Goal: Task Accomplishment & Management: Manage account settings

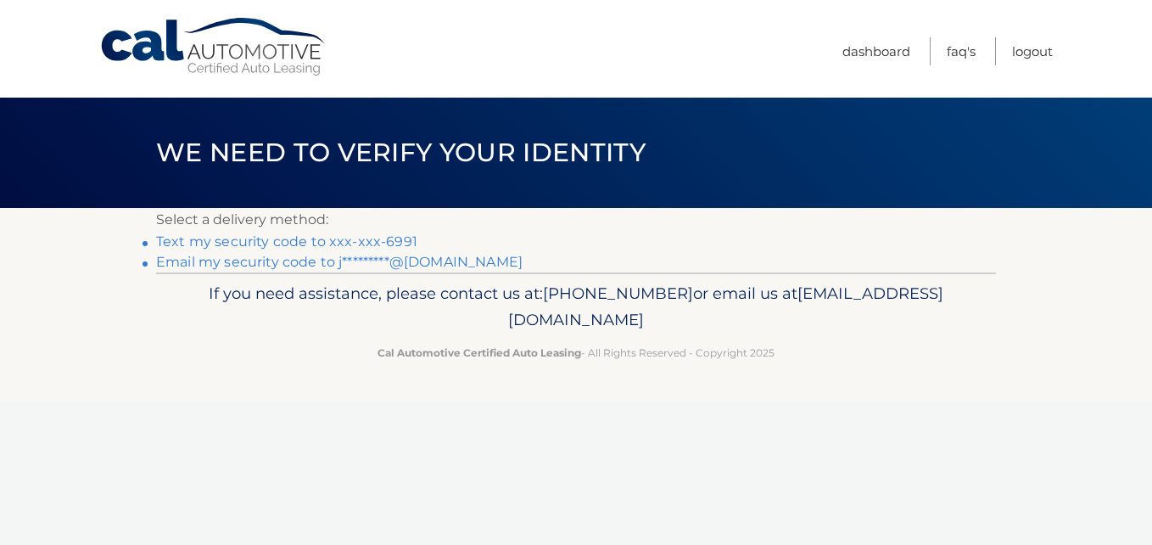
click at [344, 244] on link "Text my security code to xxx-xxx-6991" at bounding box center [286, 241] width 261 height 16
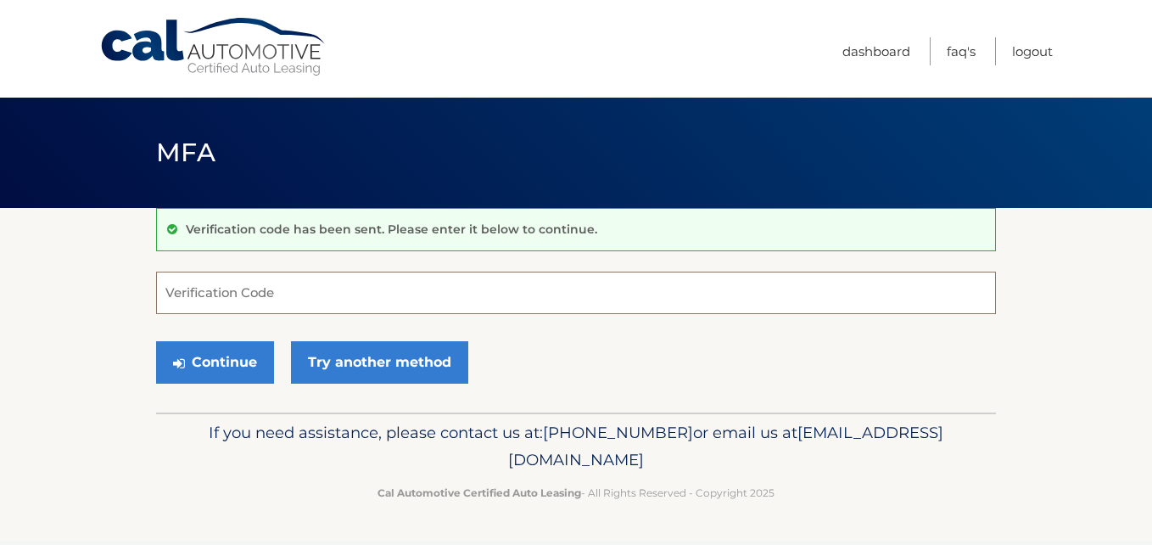
click at [399, 304] on input "Verification Code" at bounding box center [576, 293] width 840 height 42
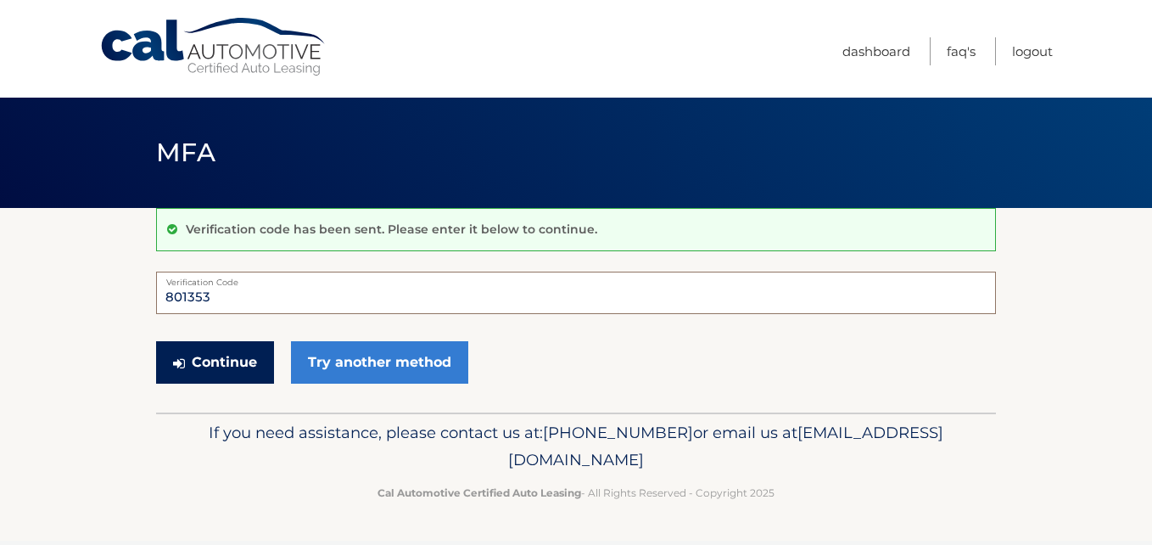
type input "801353"
click at [226, 353] on button "Continue" at bounding box center [215, 362] width 118 height 42
click at [224, 349] on button "Continue" at bounding box center [215, 362] width 118 height 42
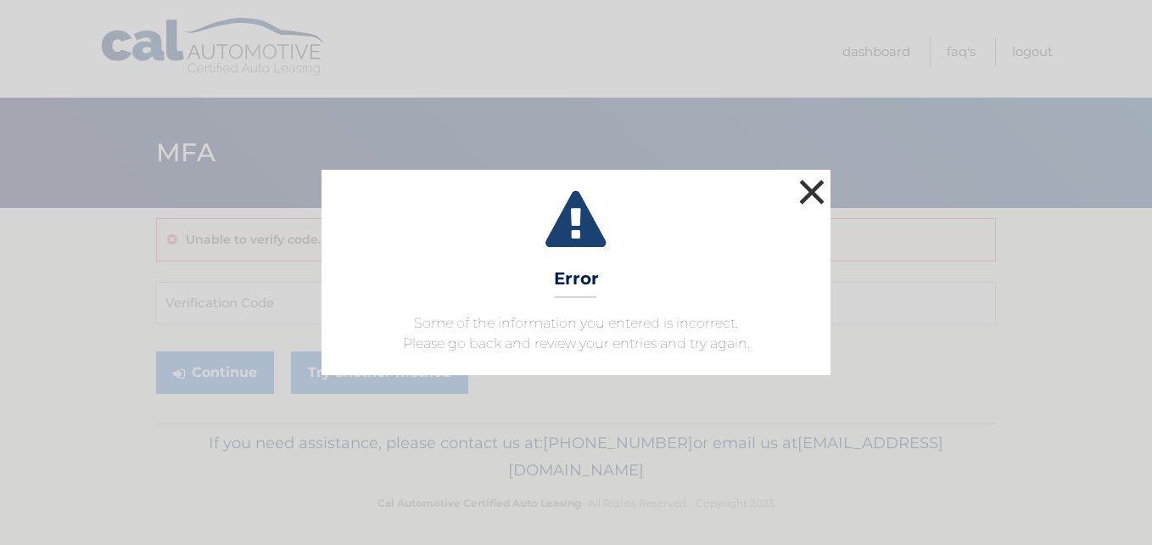
click at [805, 188] on button "×" at bounding box center [812, 192] width 34 height 34
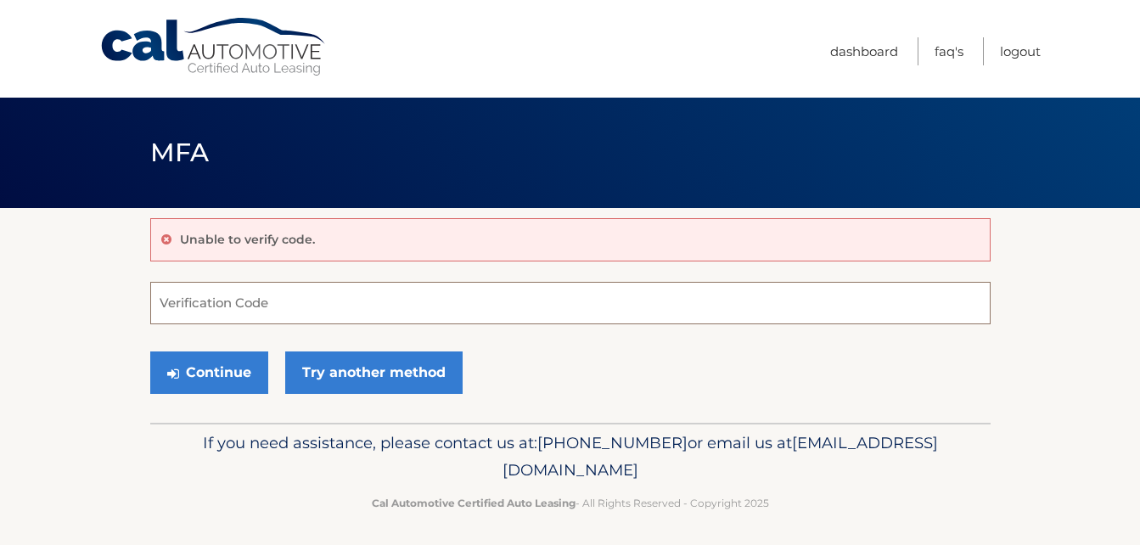
click at [300, 306] on input "Verification Code" at bounding box center [570, 303] width 840 height 42
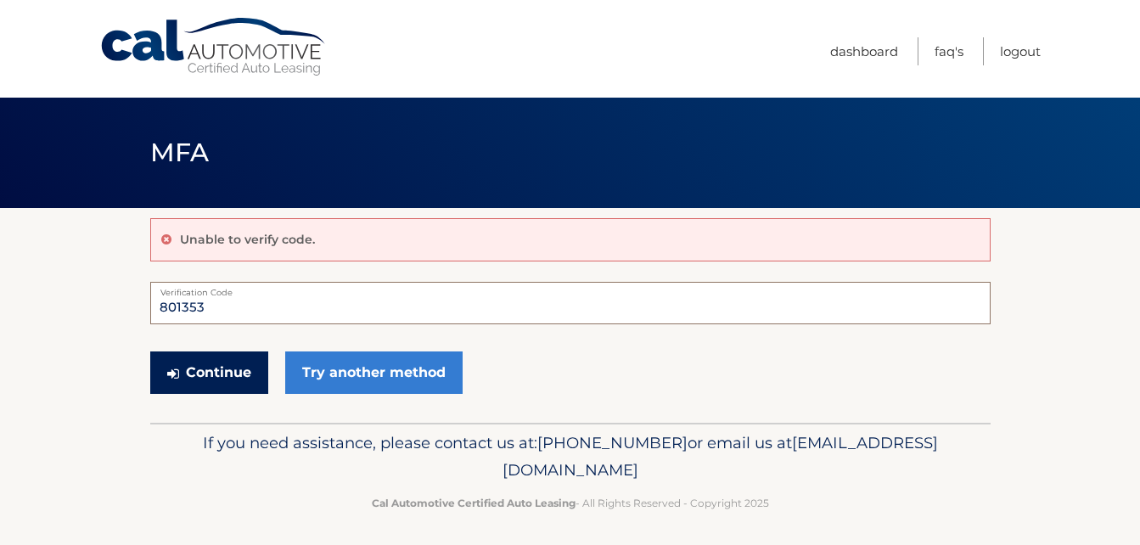
type input "801353"
click at [216, 368] on button "Continue" at bounding box center [209, 372] width 118 height 42
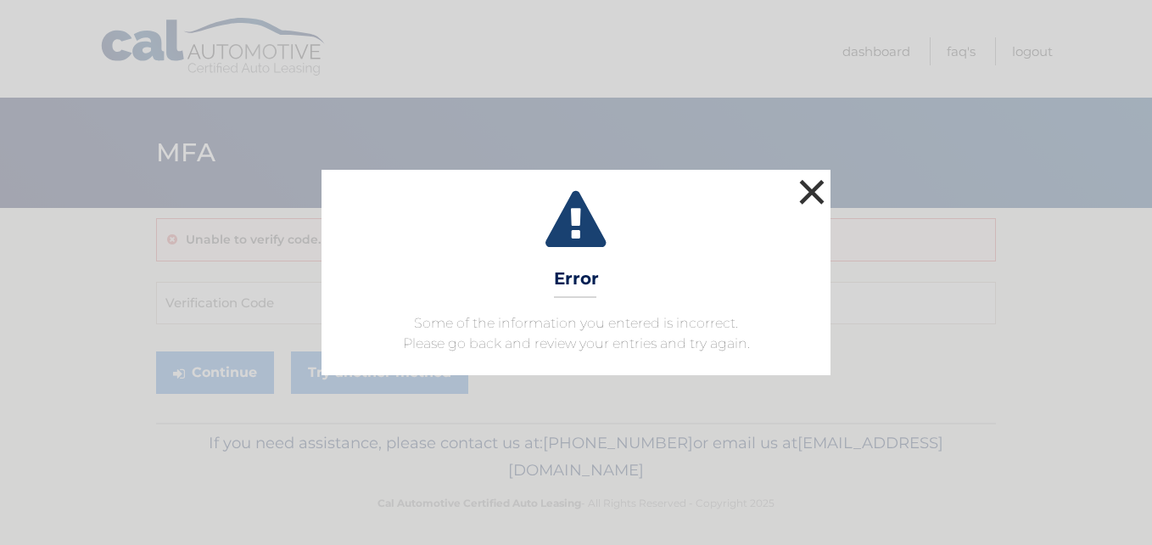
click at [807, 191] on button "×" at bounding box center [812, 192] width 34 height 34
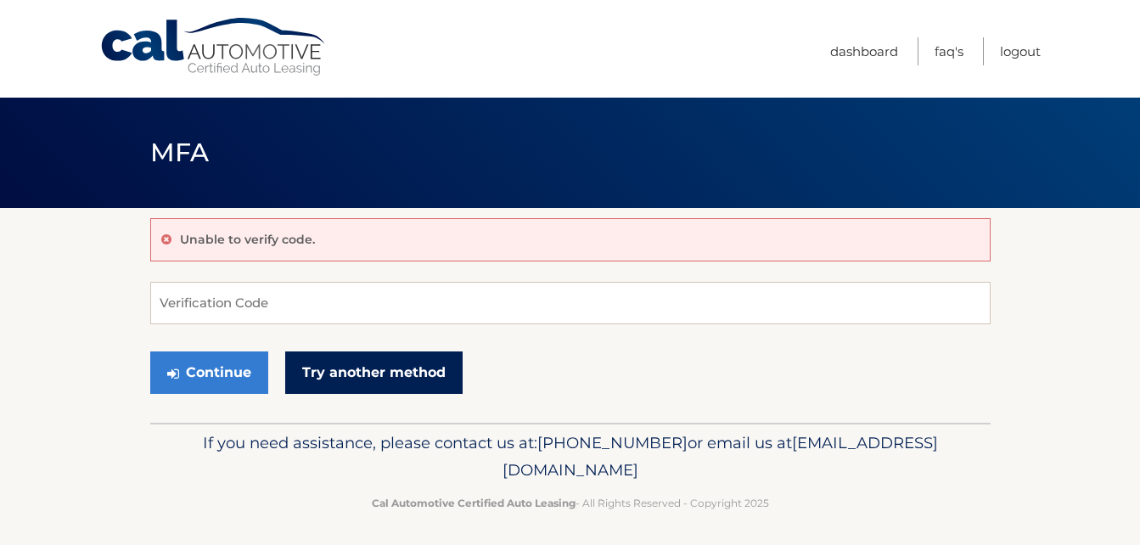
click at [388, 364] on link "Try another method" at bounding box center [373, 372] width 177 height 42
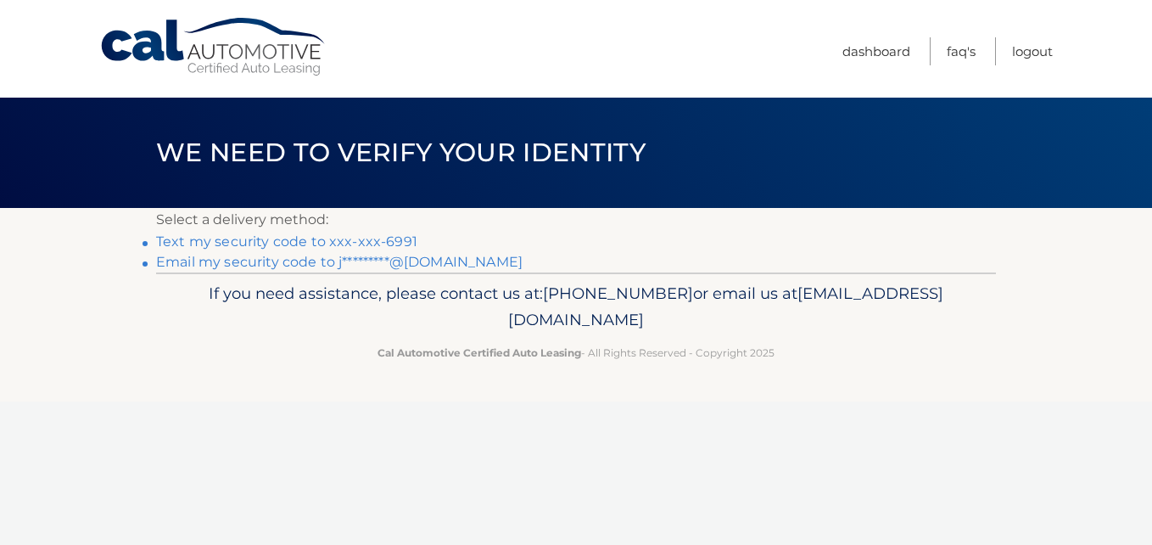
click at [339, 257] on link "Email my security code to j*********@gmail.com" at bounding box center [339, 262] width 367 height 16
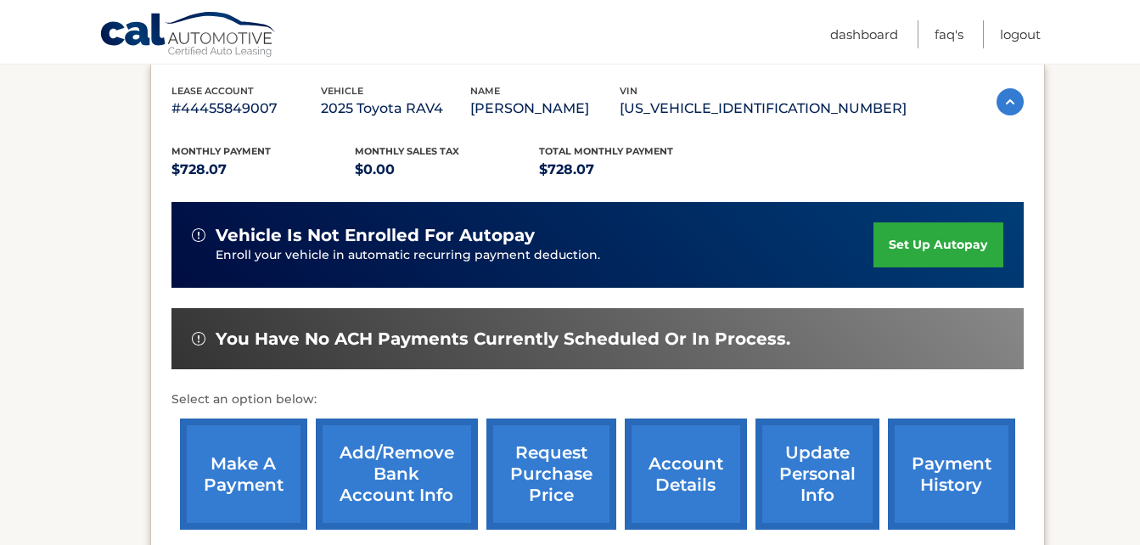
scroll to position [272, 0]
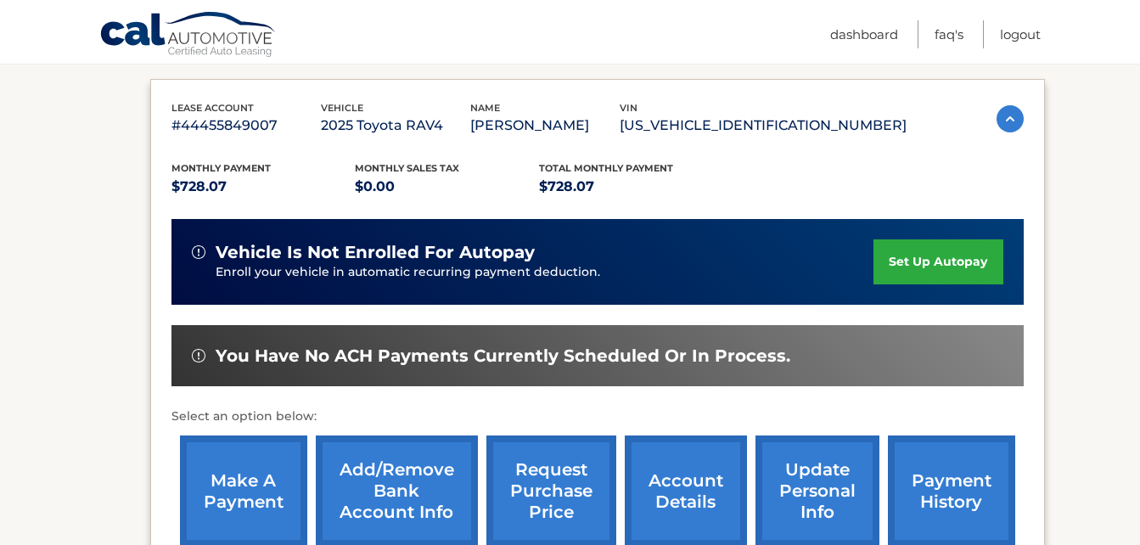
click at [247, 496] on link "make a payment" at bounding box center [243, 490] width 127 height 111
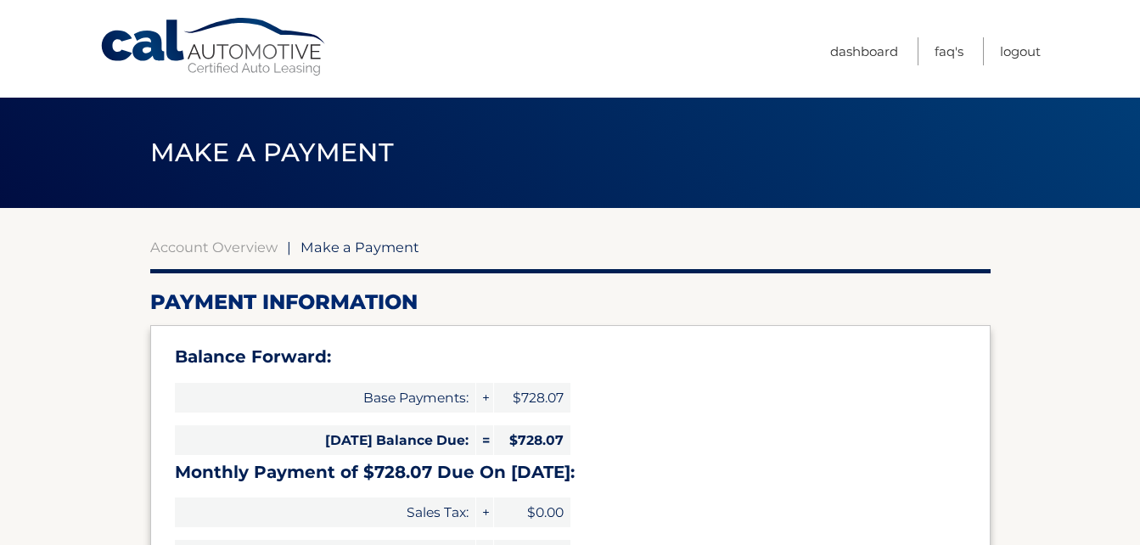
select select "ZWI2Zjc4M2QtNzdkMC00MmRlLTg3OTMtMzA2N2ZjM2ZmZTk3"
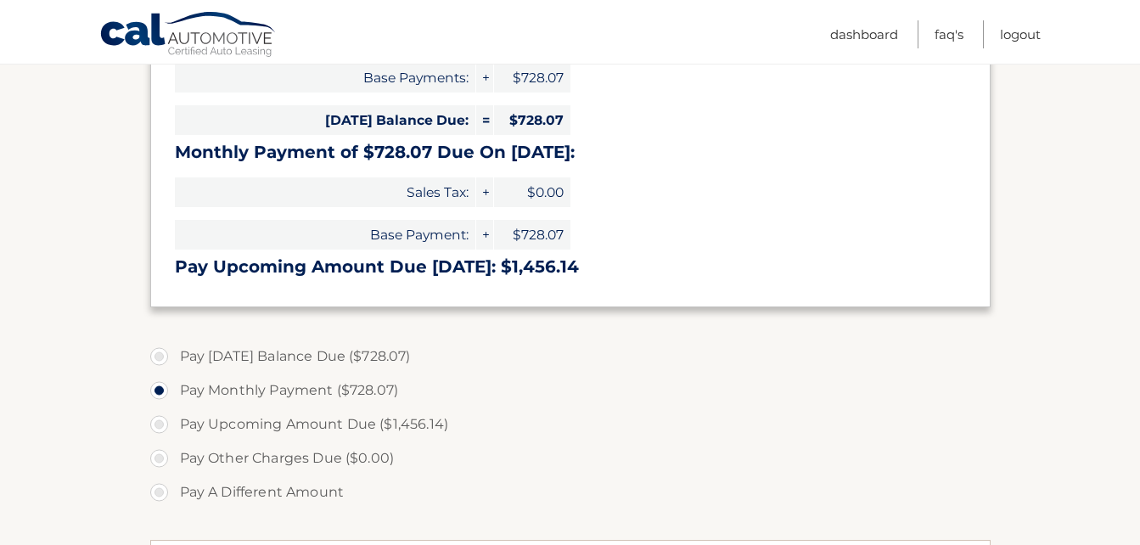
scroll to position [328, 0]
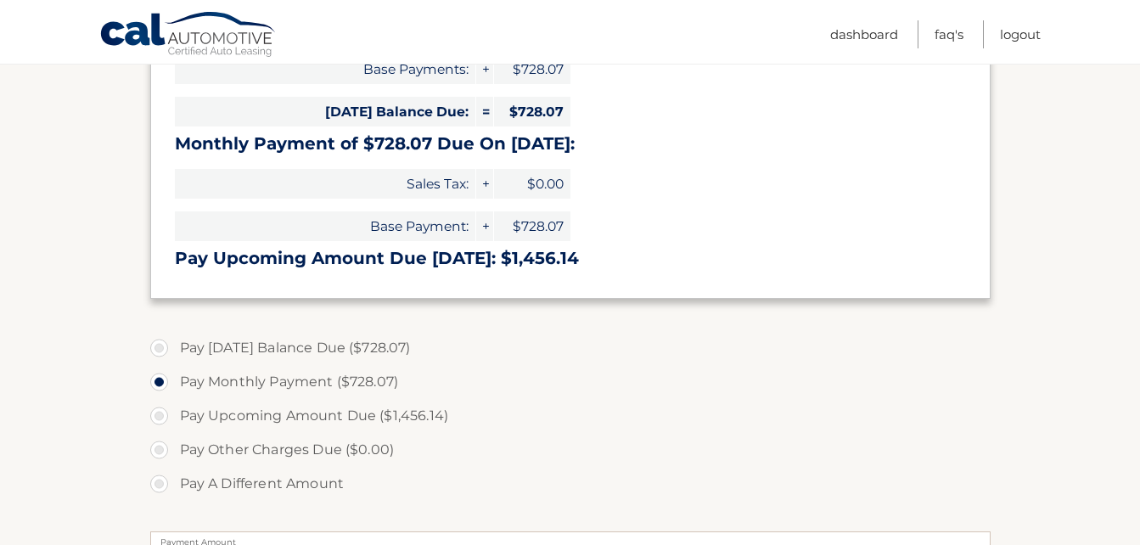
click at [163, 347] on label "Pay [DATE] Balance Due ($728.07)" at bounding box center [570, 348] width 840 height 34
click at [163, 347] on input "Pay [DATE] Balance Due ($728.07)" at bounding box center [165, 344] width 17 height 27
radio input "true"
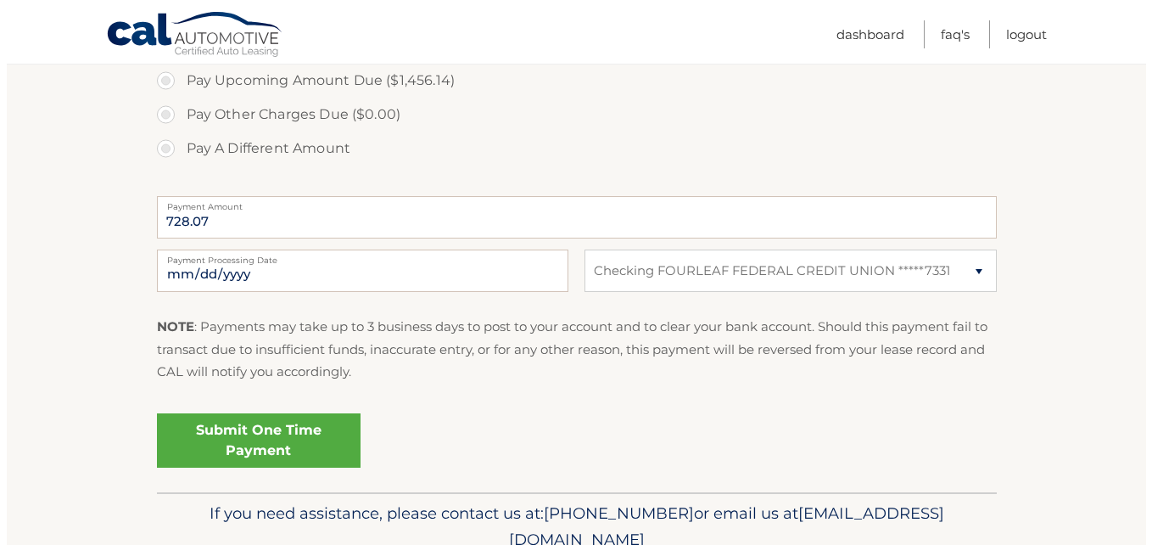
scroll to position [668, 0]
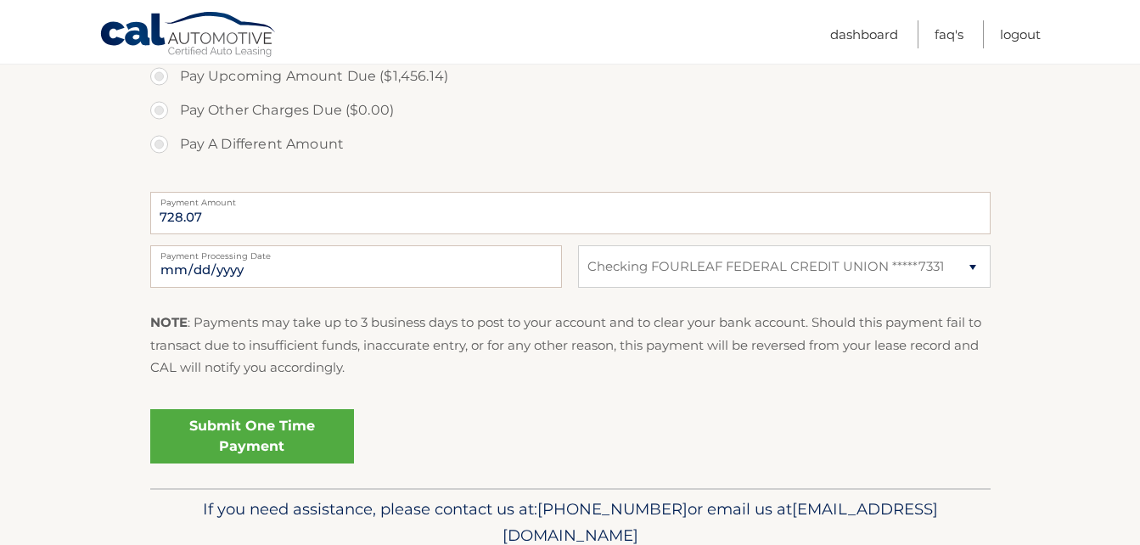
click at [245, 429] on link "Submit One Time Payment" at bounding box center [252, 436] width 204 height 54
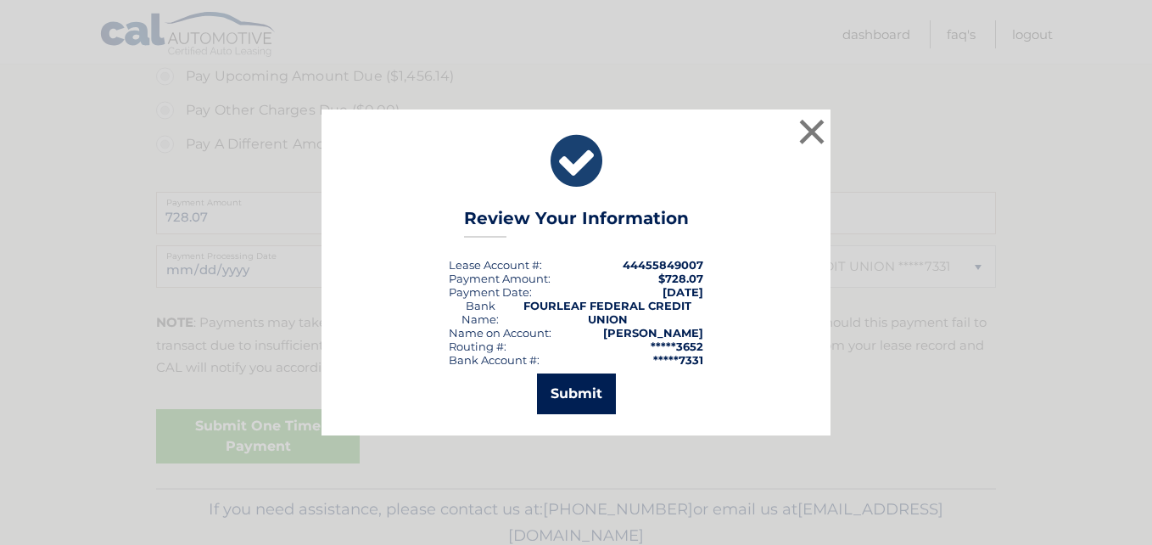
click at [577, 401] on button "Submit" at bounding box center [576, 393] width 79 height 41
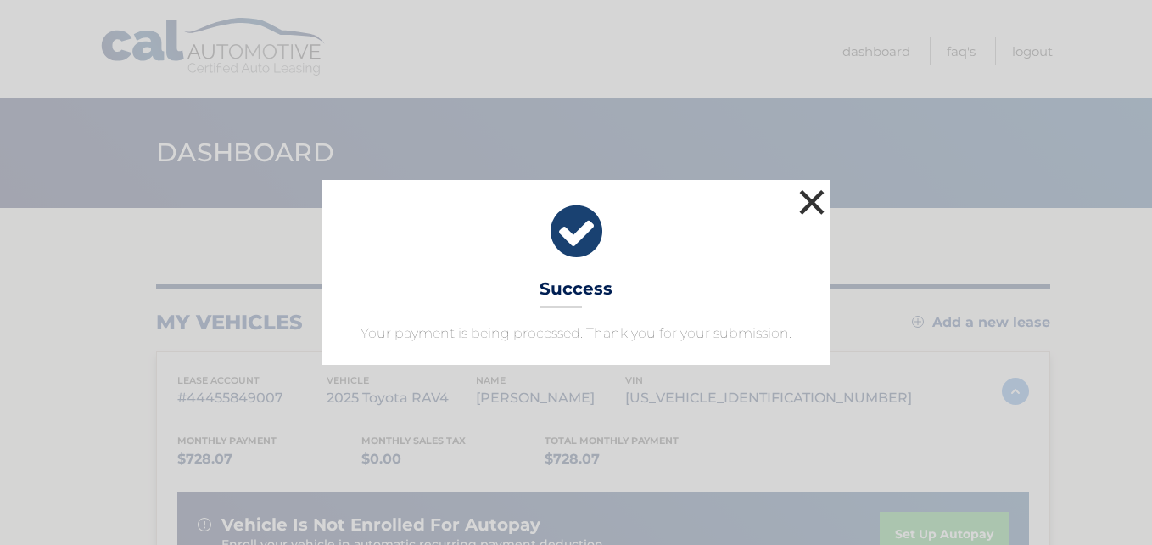
click at [812, 199] on button "×" at bounding box center [812, 202] width 34 height 34
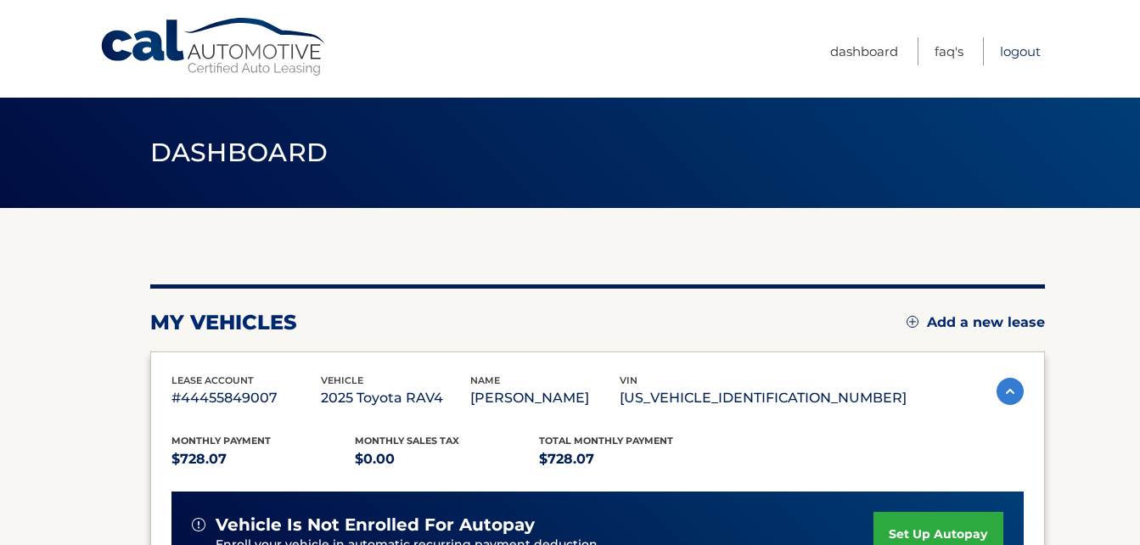
click at [1026, 43] on link "Logout" at bounding box center [1020, 51] width 41 height 28
